Goal: Find specific page/section: Find specific page/section

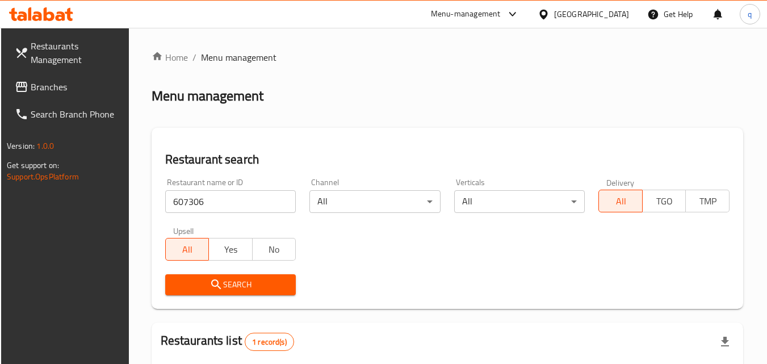
scroll to position [142, 0]
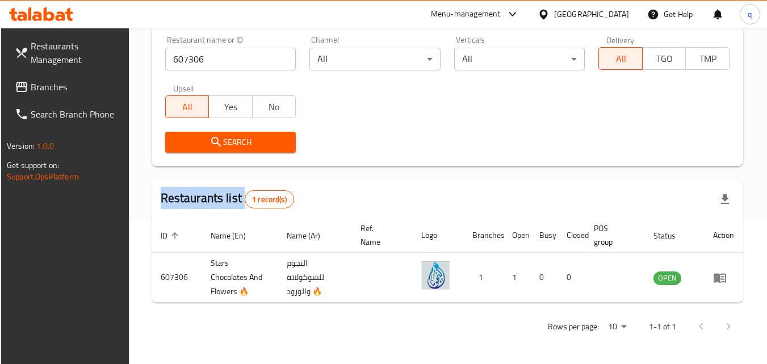
click at [613, 14] on div "Oman" at bounding box center [591, 14] width 75 height 12
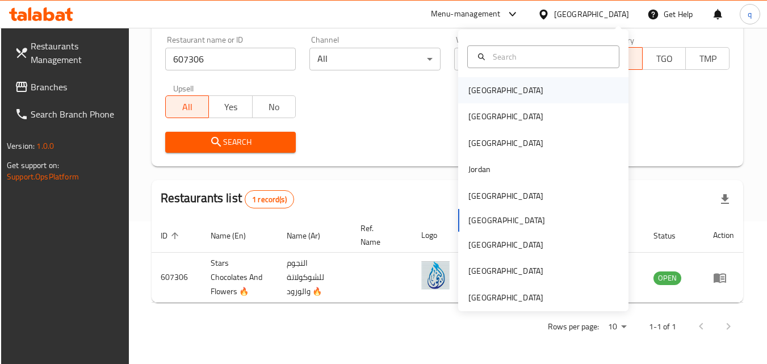
click at [459, 87] on div "[GEOGRAPHIC_DATA]" at bounding box center [505, 90] width 93 height 26
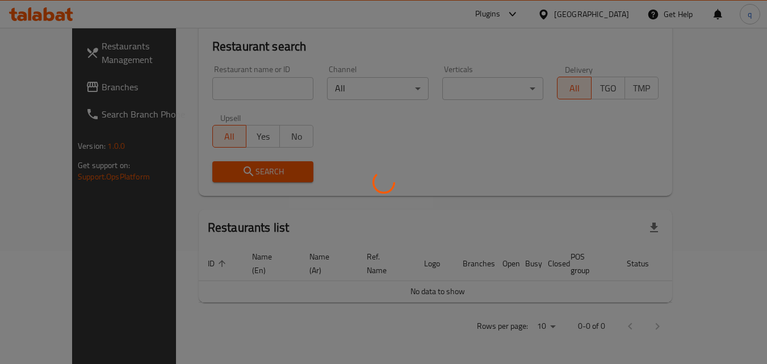
scroll to position [100, 0]
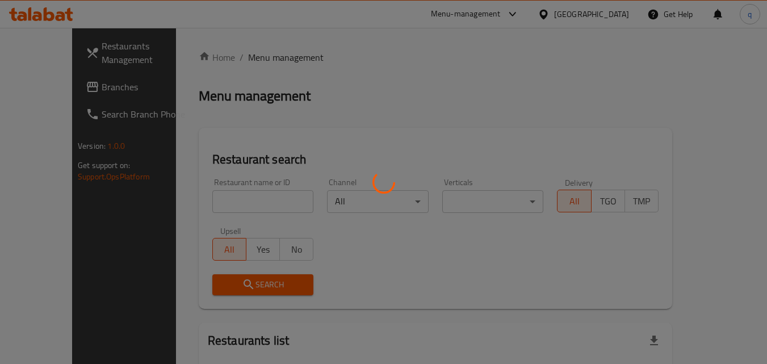
scroll to position [100, 0]
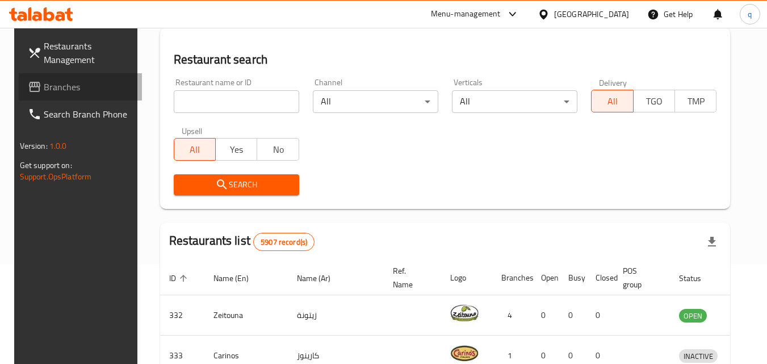
click at [43, 75] on link "Branches" at bounding box center [81, 86] width 124 height 27
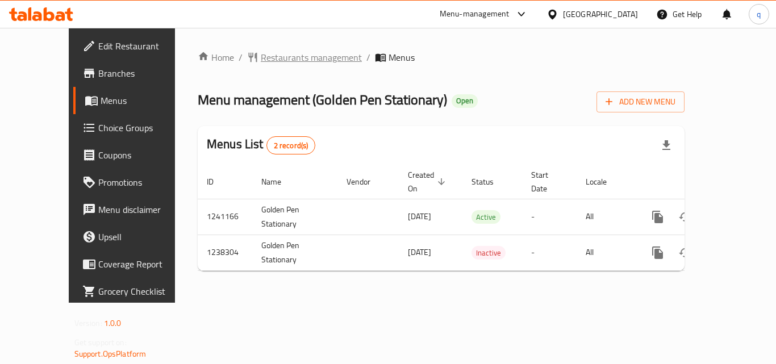
click at [261, 62] on span "Restaurants management" at bounding box center [311, 58] width 101 height 14
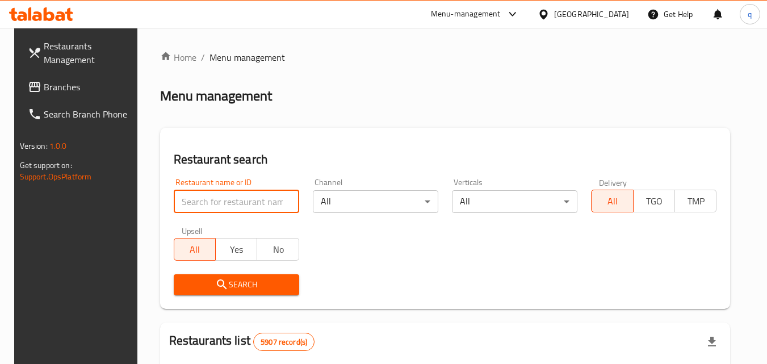
click at [246, 199] on input "search" at bounding box center [236, 201] width 125 height 23
paste input "679645"
type input "679645"
click button "Search" at bounding box center [236, 284] width 125 height 21
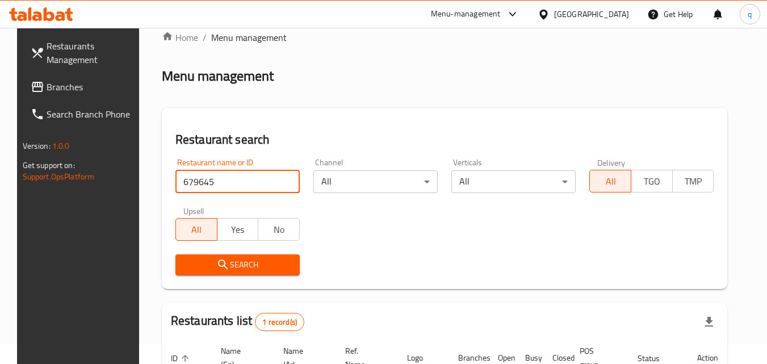
scroll to position [19, 0]
click at [74, 50] on span "Restaurants Management" at bounding box center [92, 52] width 90 height 27
